Goal: Register for event/course

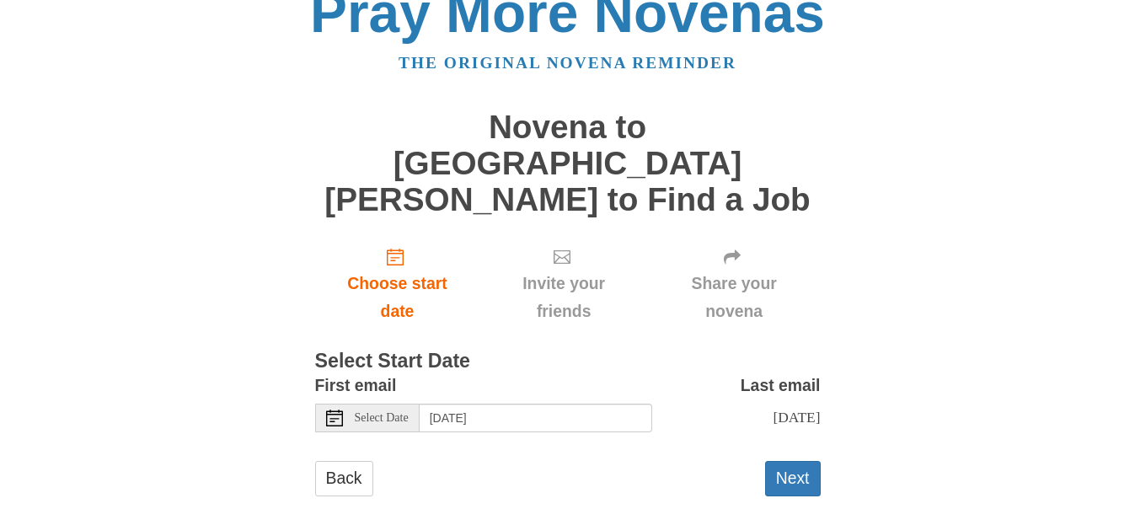
scroll to position [30, 0]
click at [387, 404] on div "Select Date" at bounding box center [367, 418] width 105 height 29
click at [785, 461] on button "Next" at bounding box center [793, 478] width 56 height 35
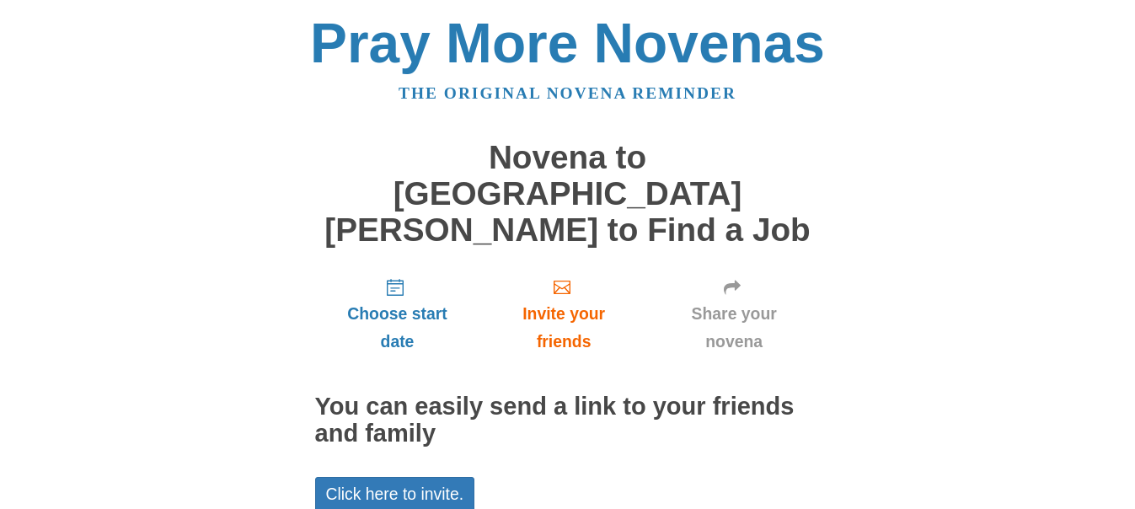
scroll to position [67, 0]
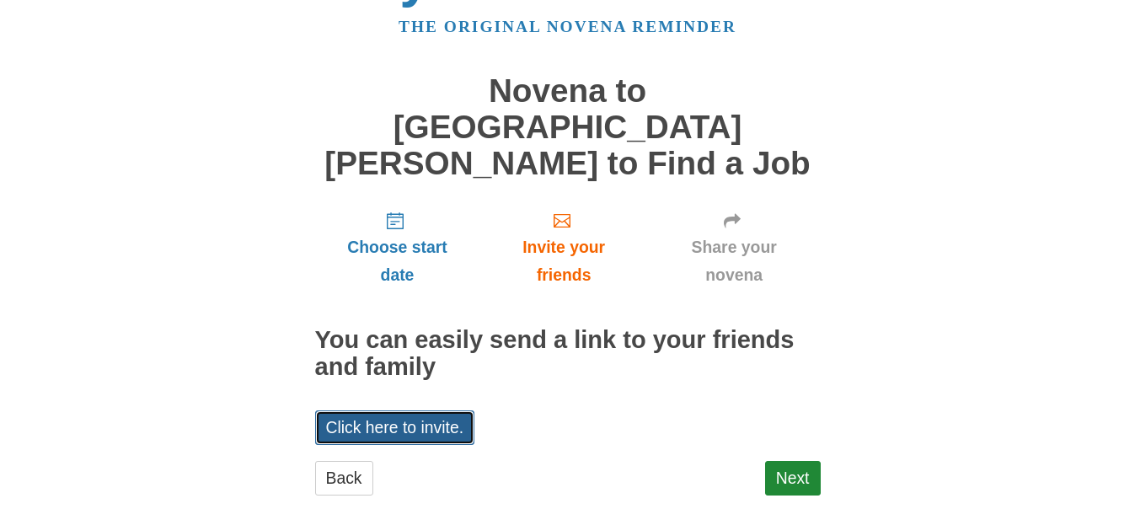
click at [418, 410] on link "Click here to invite." at bounding box center [395, 427] width 160 height 35
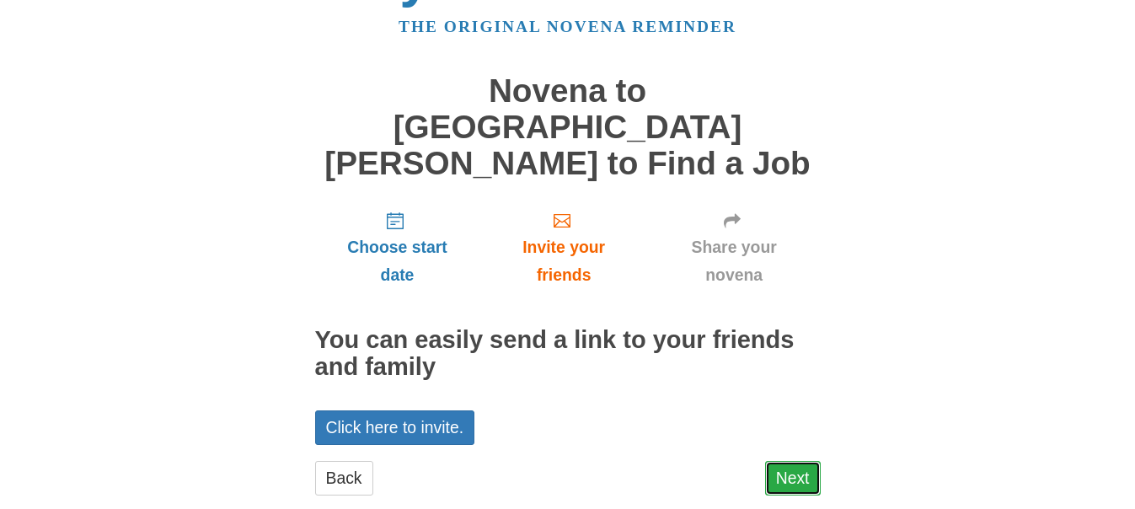
click at [786, 461] on link "Next" at bounding box center [793, 478] width 56 height 35
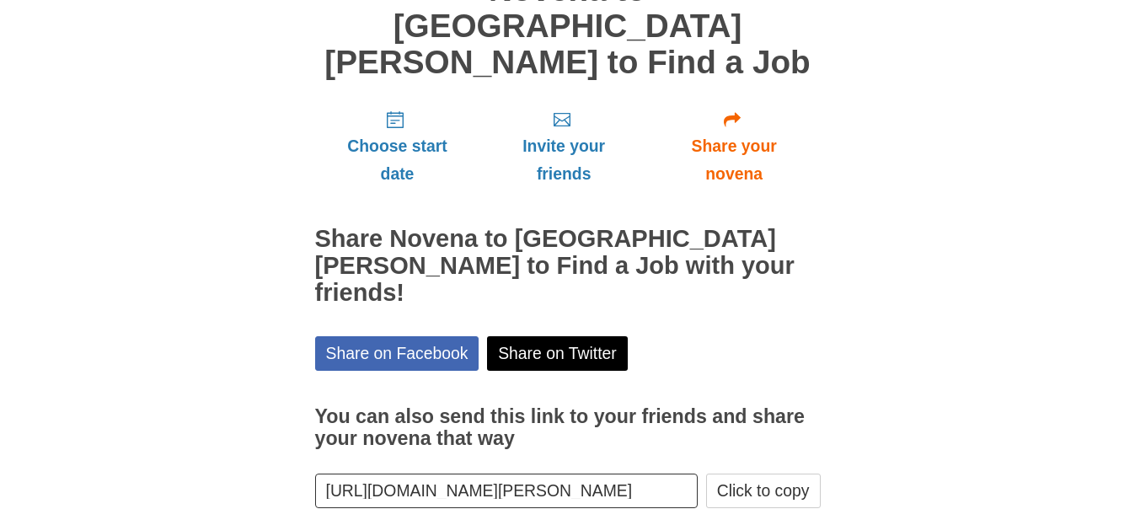
scroll to position [204, 0]
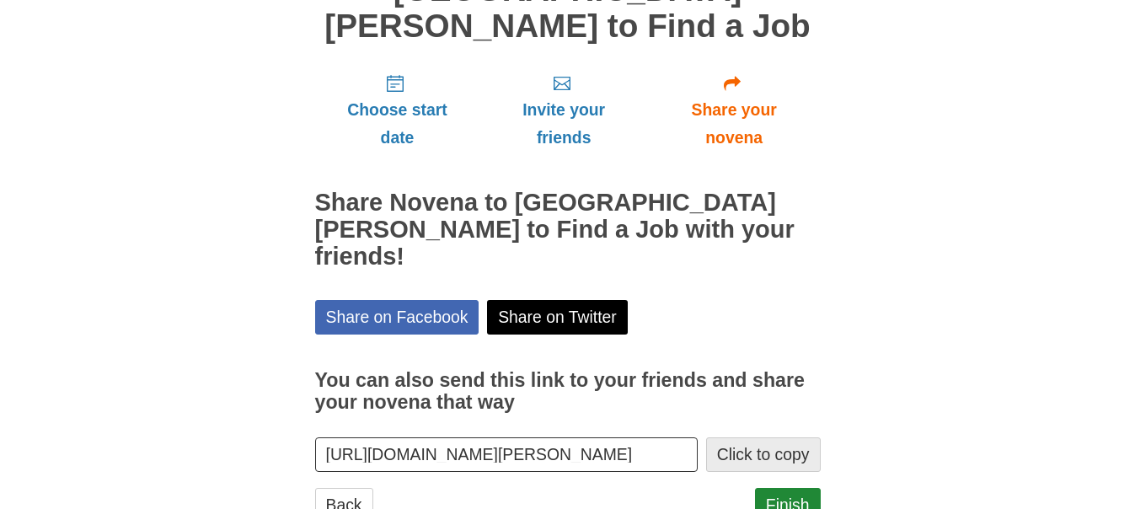
click at [796, 437] on button "Click to copy" at bounding box center [763, 454] width 115 height 35
click at [797, 488] on link "Finish" at bounding box center [788, 505] width 66 height 35
